Goal: Information Seeking & Learning: Find contact information

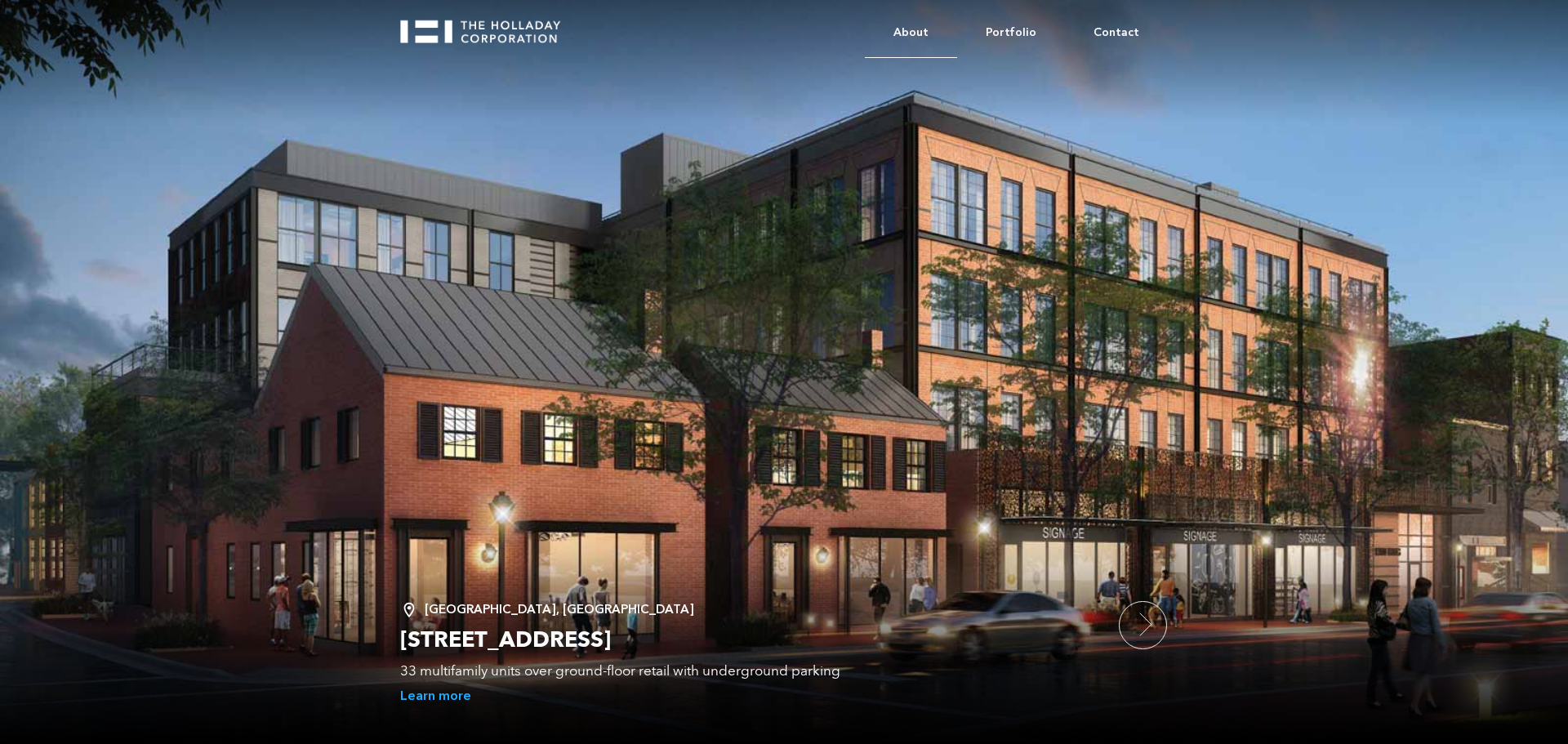
click at [933, 35] on link "About" at bounding box center [911, 33] width 92 height 50
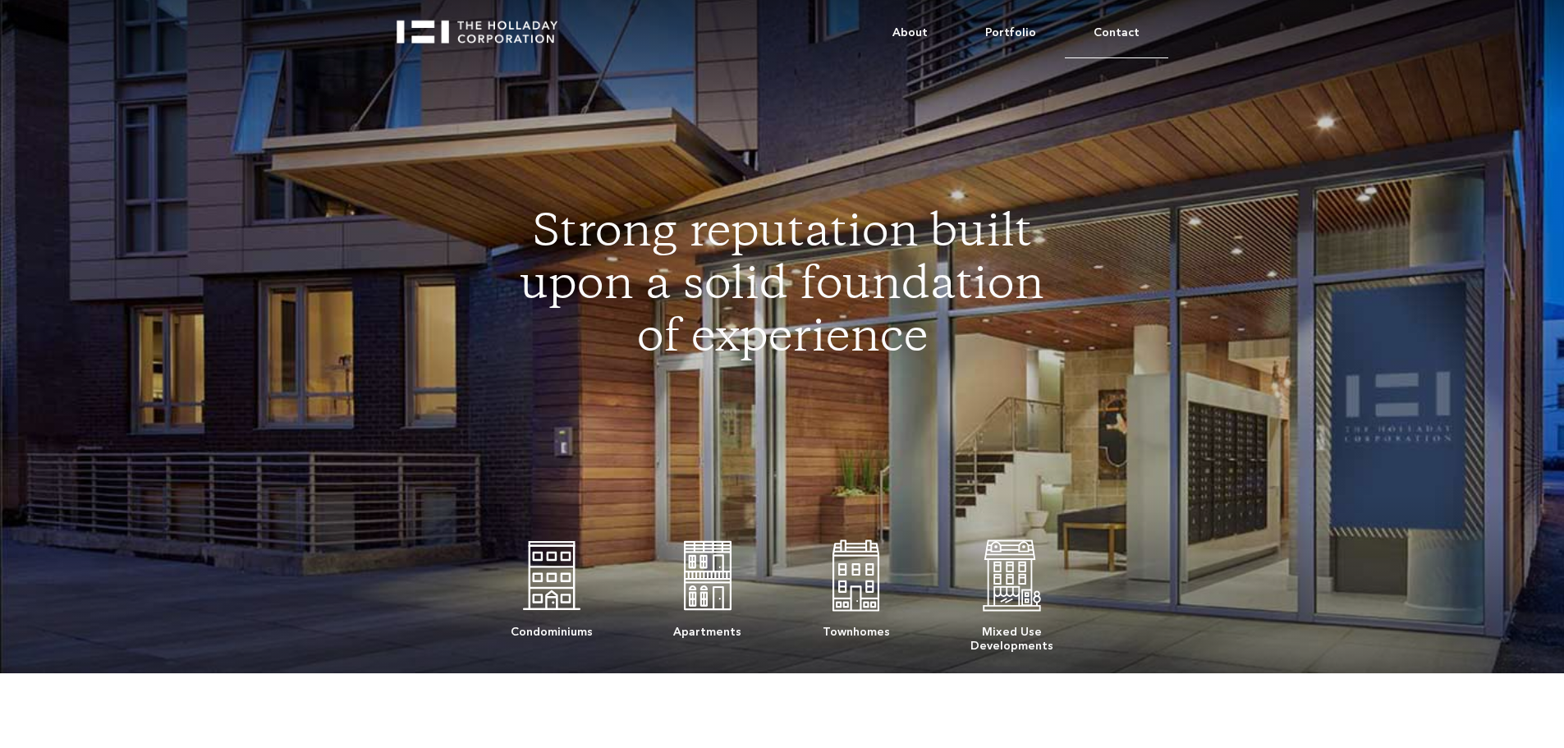
click at [1103, 28] on link "Contact" at bounding box center [1116, 33] width 103 height 50
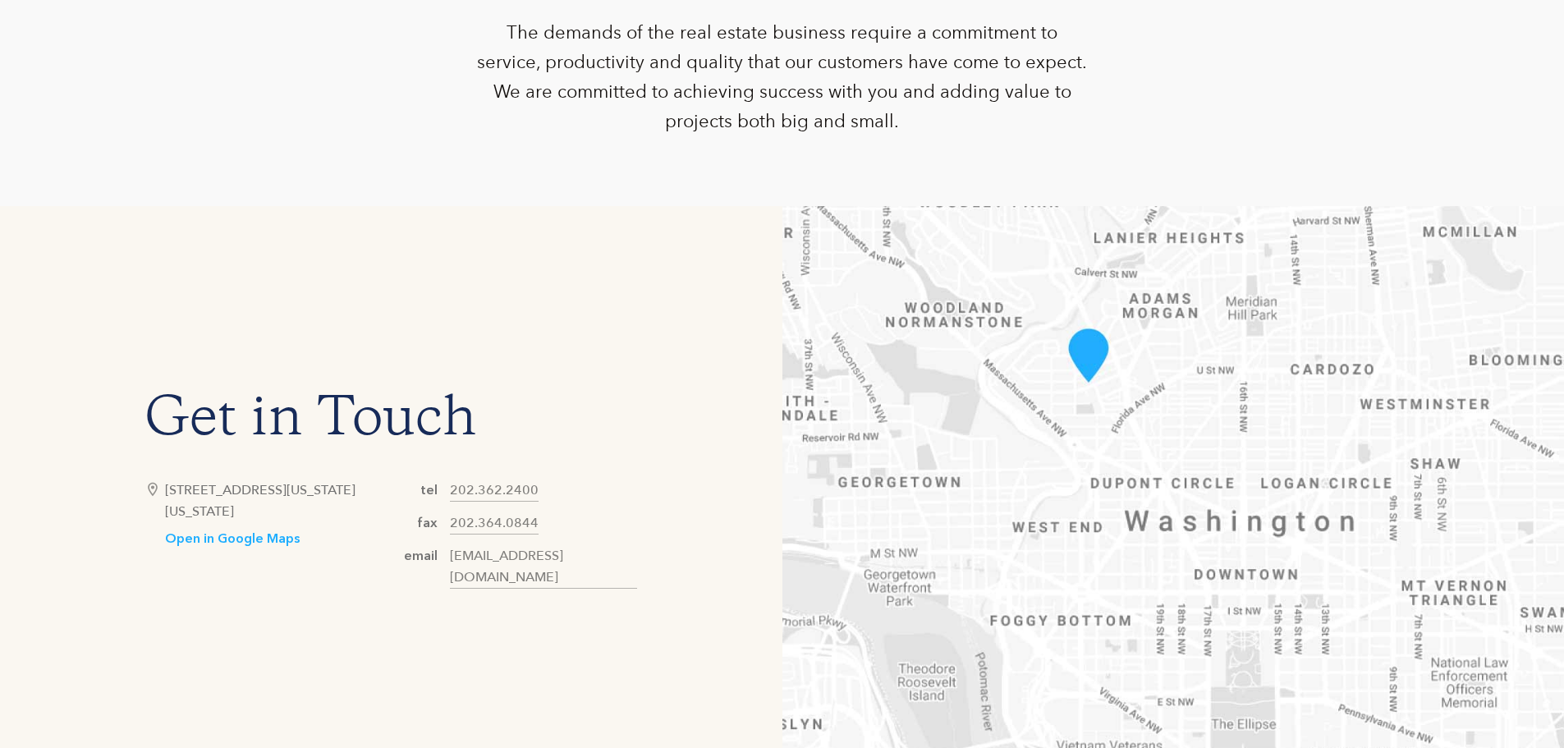
scroll to position [652, 0]
drag, startPoint x: 169, startPoint y: 497, endPoint x: 335, endPoint y: 518, distance: 167.3
click at [328, 518] on div "[STREET_ADDRESS][US_STATE][US_STATE]" at bounding box center [278, 499] width 226 height 43
copy div "[STREET_ADDRESS][US_STATE][US_STATE]"
drag, startPoint x: 557, startPoint y: 499, endPoint x: 447, endPoint y: 498, distance: 110.0
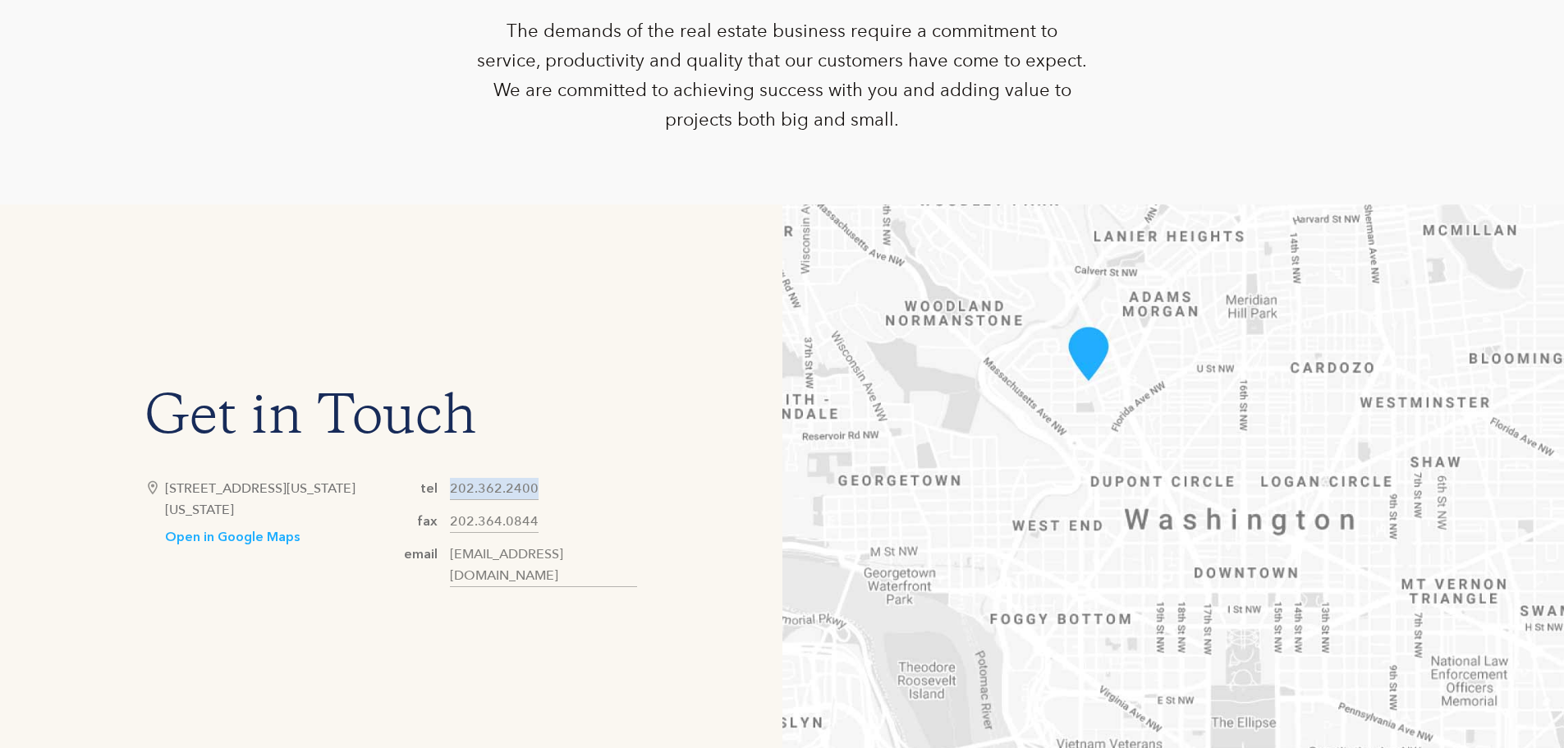
click at [447, 498] on div "tel [PHONE_NUMBER] fax [PHONE_NUMBER] email [EMAIL_ADDRESS][DOMAIN_NAME]" at bounding box center [514, 532] width 246 height 109
copy link "202.362.2400"
drag, startPoint x: 609, startPoint y: 559, endPoint x: 450, endPoint y: 581, distance: 159.9
click at [450, 581] on div "Get in Touch [STREET_ADDRESS][US_STATE][US_STATE] Open in Google Maps tel [PHON…" at bounding box center [391, 491] width 783 height 575
copy link "[EMAIL_ADDRESS][DOMAIN_NAME]"
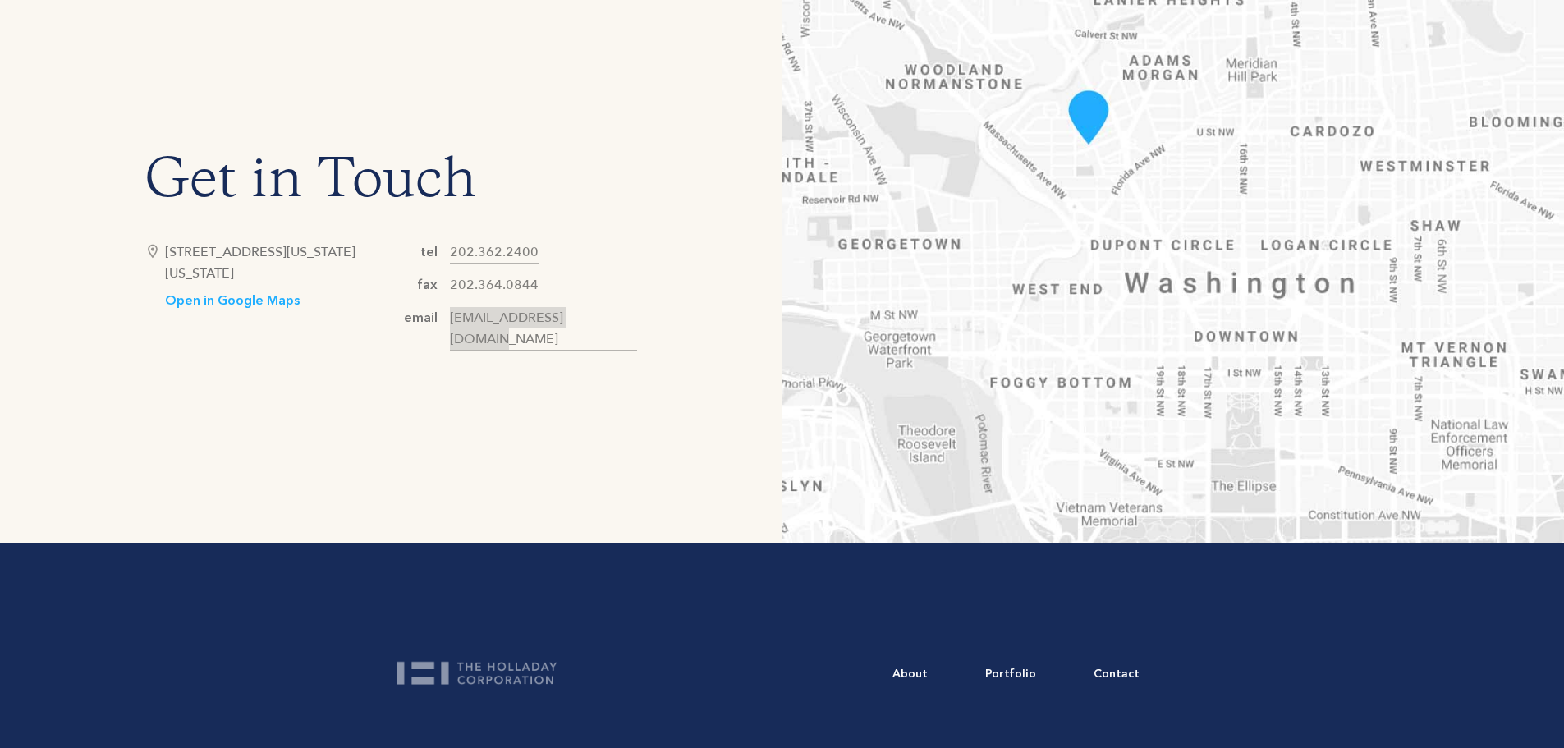
scroll to position [942, 0]
